Goal: Task Accomplishment & Management: Manage account settings

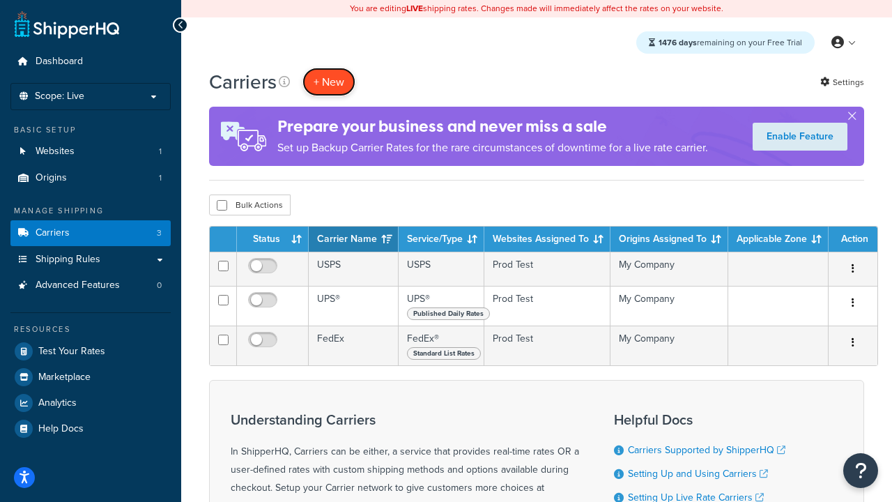
click at [329, 82] on button "+ New" at bounding box center [329, 82] width 53 height 29
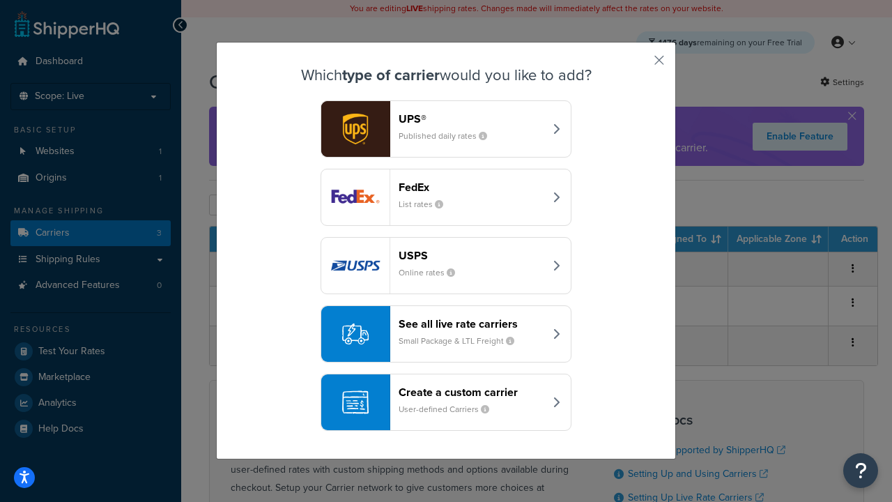
click at [446, 197] on div "FedEx List rates" at bounding box center [472, 197] width 146 height 33
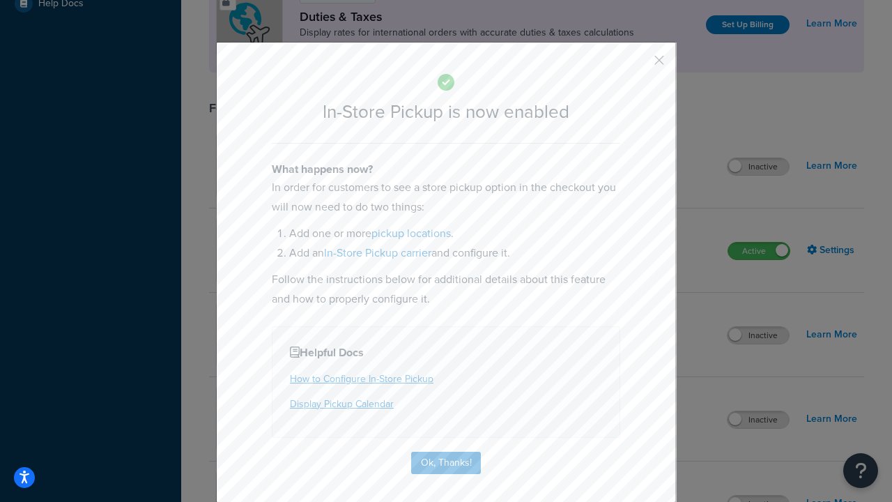
click at [639, 65] on button "button" at bounding box center [638, 64] width 3 height 3
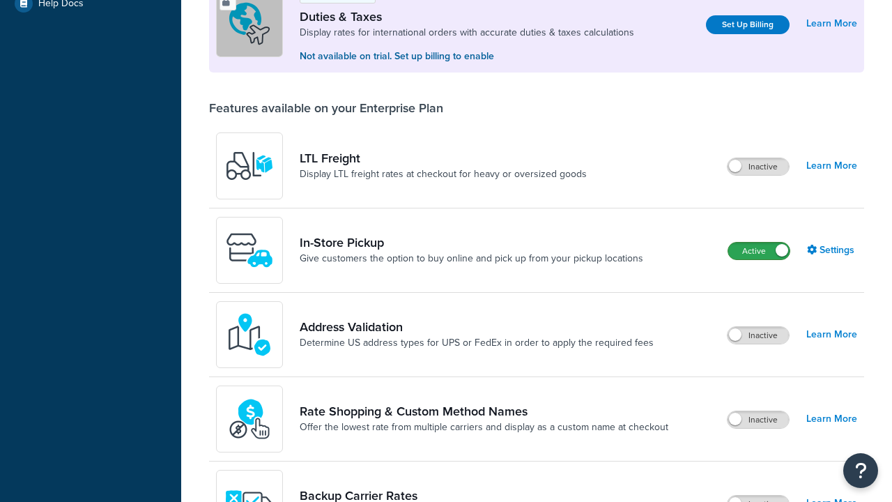
click at [759, 243] on label "Active" at bounding box center [759, 251] width 61 height 17
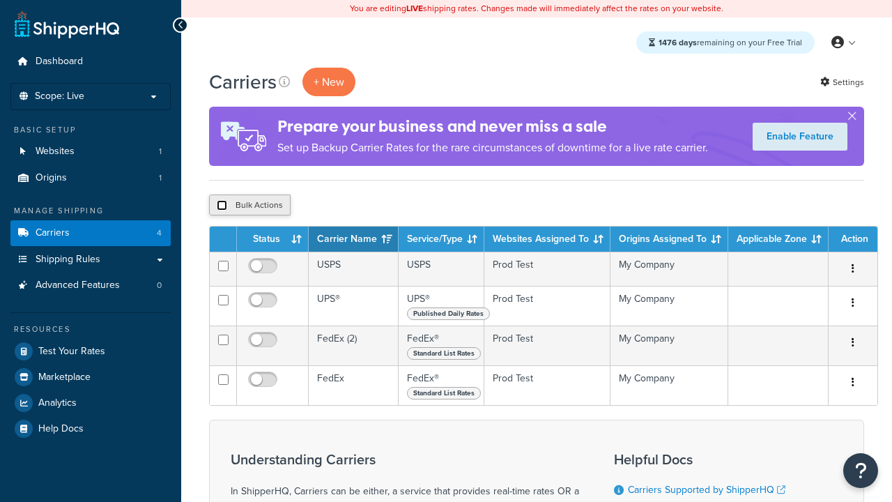
click at [222, 206] on input "checkbox" at bounding box center [222, 205] width 10 height 10
checkbox input "true"
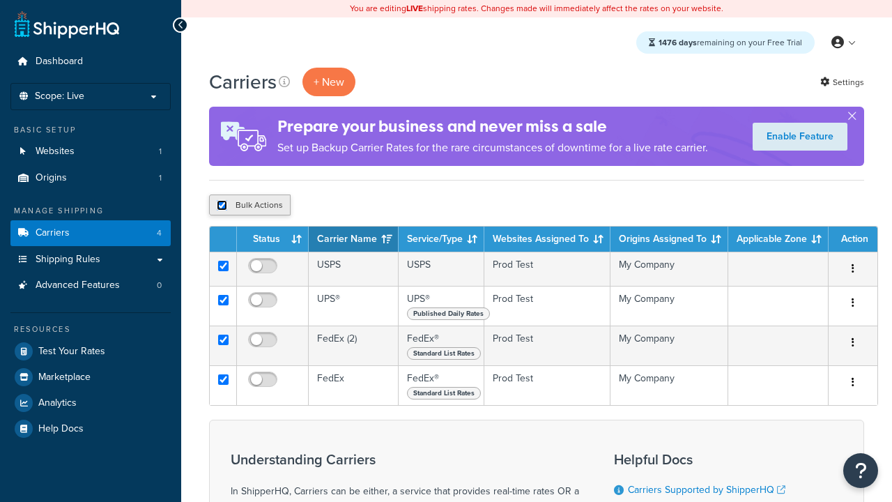
checkbox input "true"
click at [0, 0] on button "Delete" at bounding box center [0, 0] width 0 height 0
